Goal: Task Accomplishment & Management: Use online tool/utility

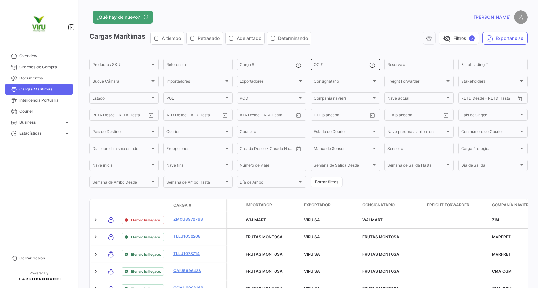
click at [335, 62] on div "OC #" at bounding box center [341, 64] width 56 height 13
paste input "20075755,20075519,20075653,20075756,20076025,20075980,20079682,20075654,2007565…"
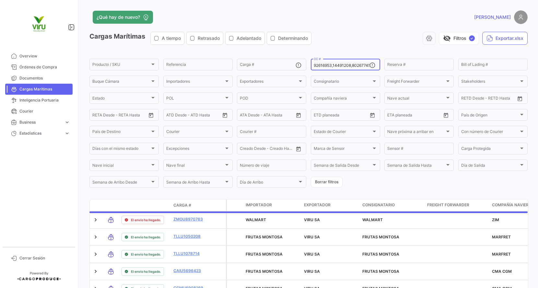
scroll to position [0, 2458]
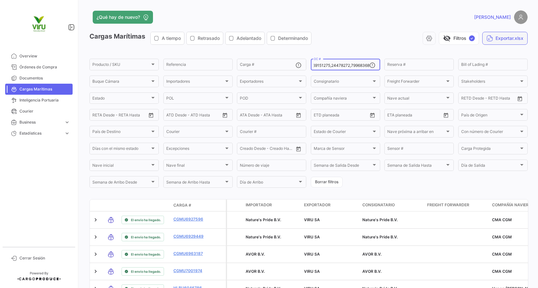
type input "20075755,20075519,20075653,20075756,20076025,20075980,20079682,20075654,2007565…"
click at [499, 40] on button "Exportar.xlsx" at bounding box center [504, 38] width 45 height 13
click at [321, 64] on input "OC #" at bounding box center [341, 65] width 56 height 5
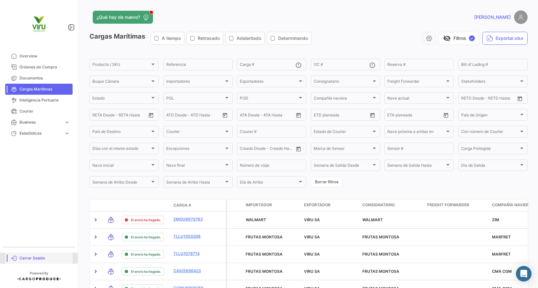
click at [40, 258] on span "Cerrar Sesión" at bounding box center [44, 258] width 51 height 6
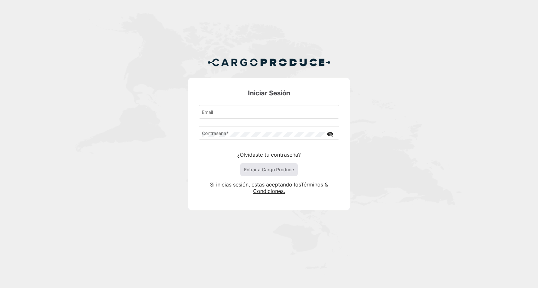
type input "[EMAIL_ADDRESS][DOMAIN_NAME]"
